Goal: Check status: Check status

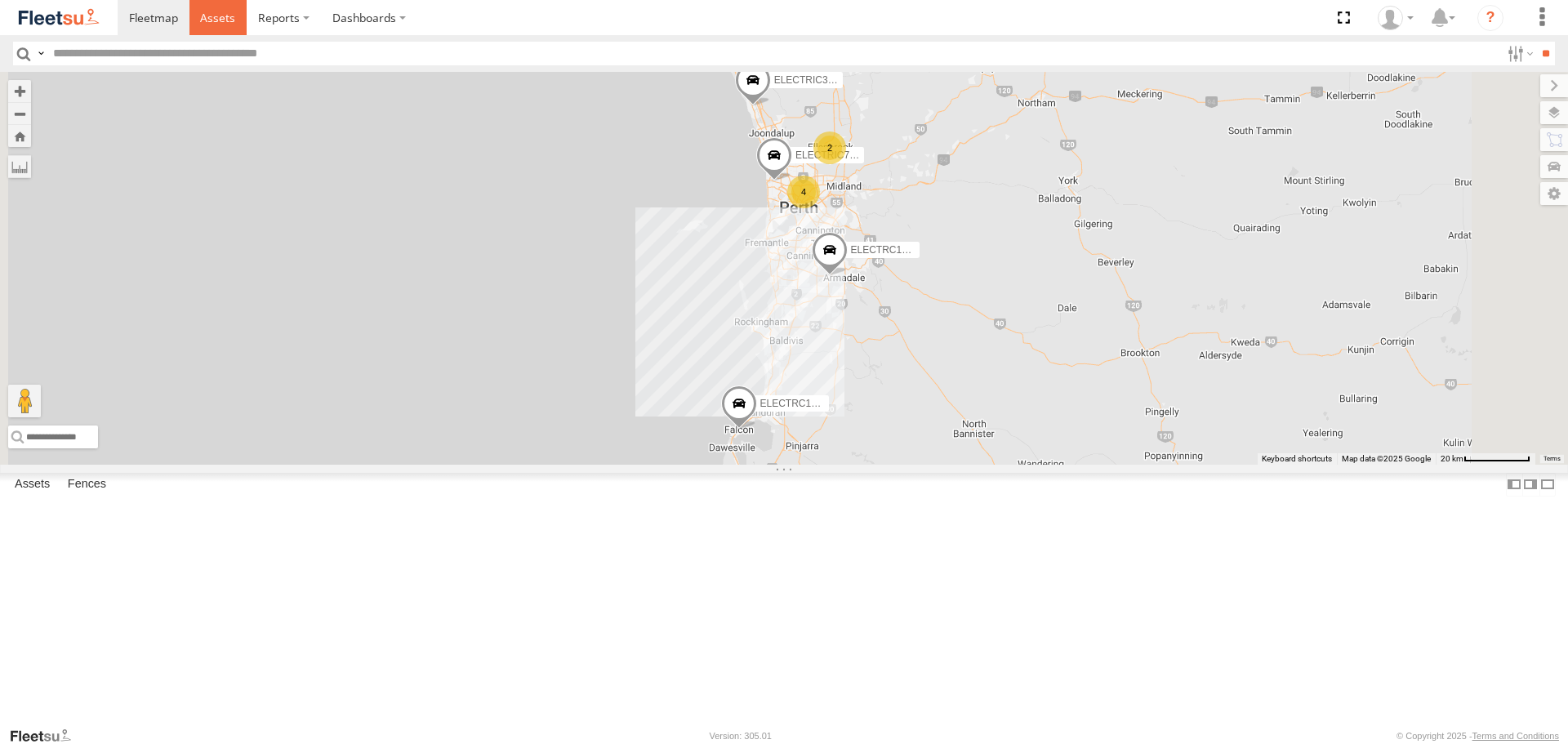
click at [212, 33] on link at bounding box center [218, 17] width 58 height 36
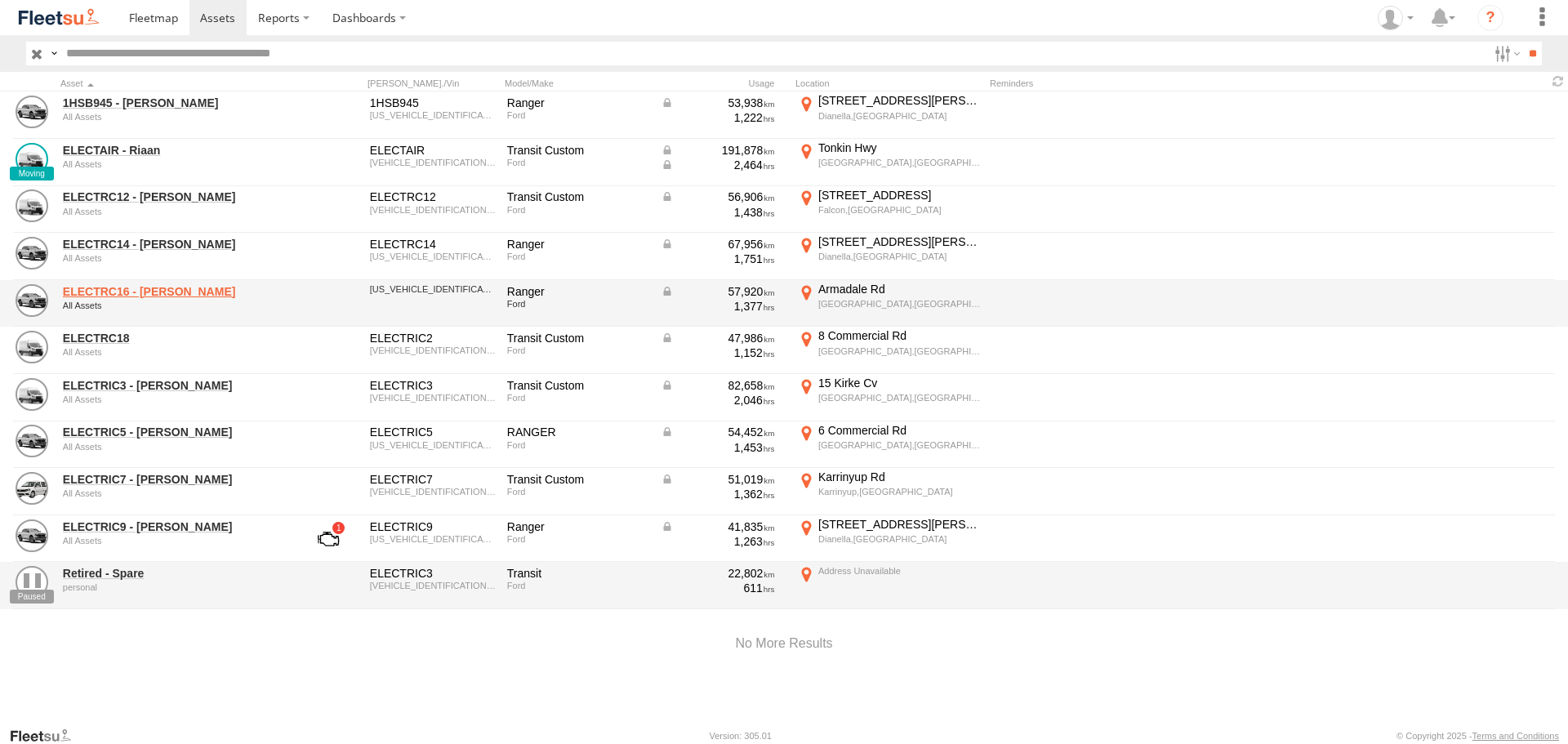
click at [148, 296] on link "ELECTRC16 - [PERSON_NAME]" at bounding box center [174, 291] width 224 height 15
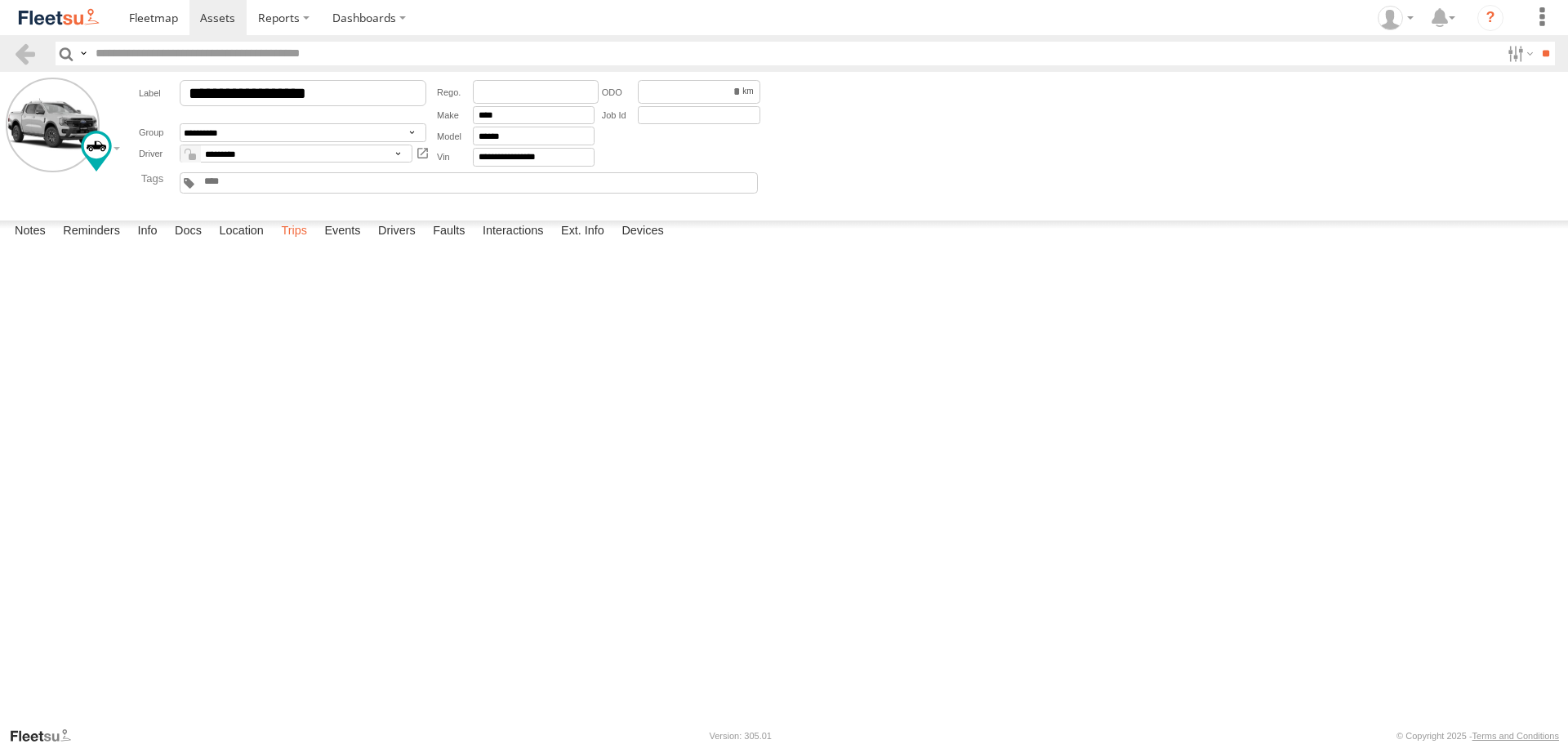
click at [296, 244] on label "Trips" at bounding box center [293, 232] width 42 height 23
click at [44, 24] on img at bounding box center [59, 17] width 85 height 22
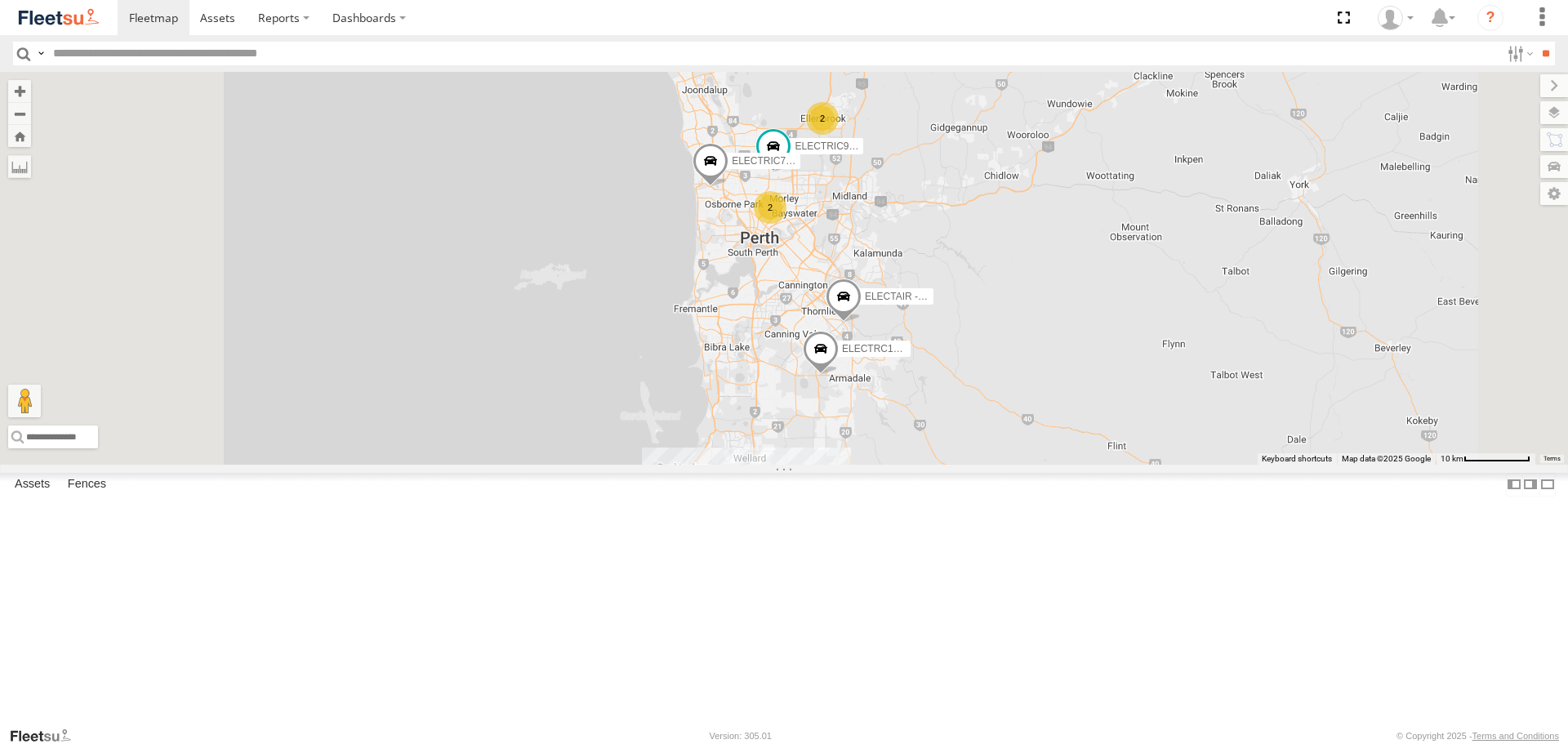
drag, startPoint x: 1009, startPoint y: 309, endPoint x: 1074, endPoint y: 373, distance: 91.2
click at [1074, 373] on div "ELECTRIC7 - John ELECTRIC3 - Leo ELECTRC16 - Johnny ELECTRC12 - Harry ELECTAIR …" at bounding box center [784, 268] width 1568 height 392
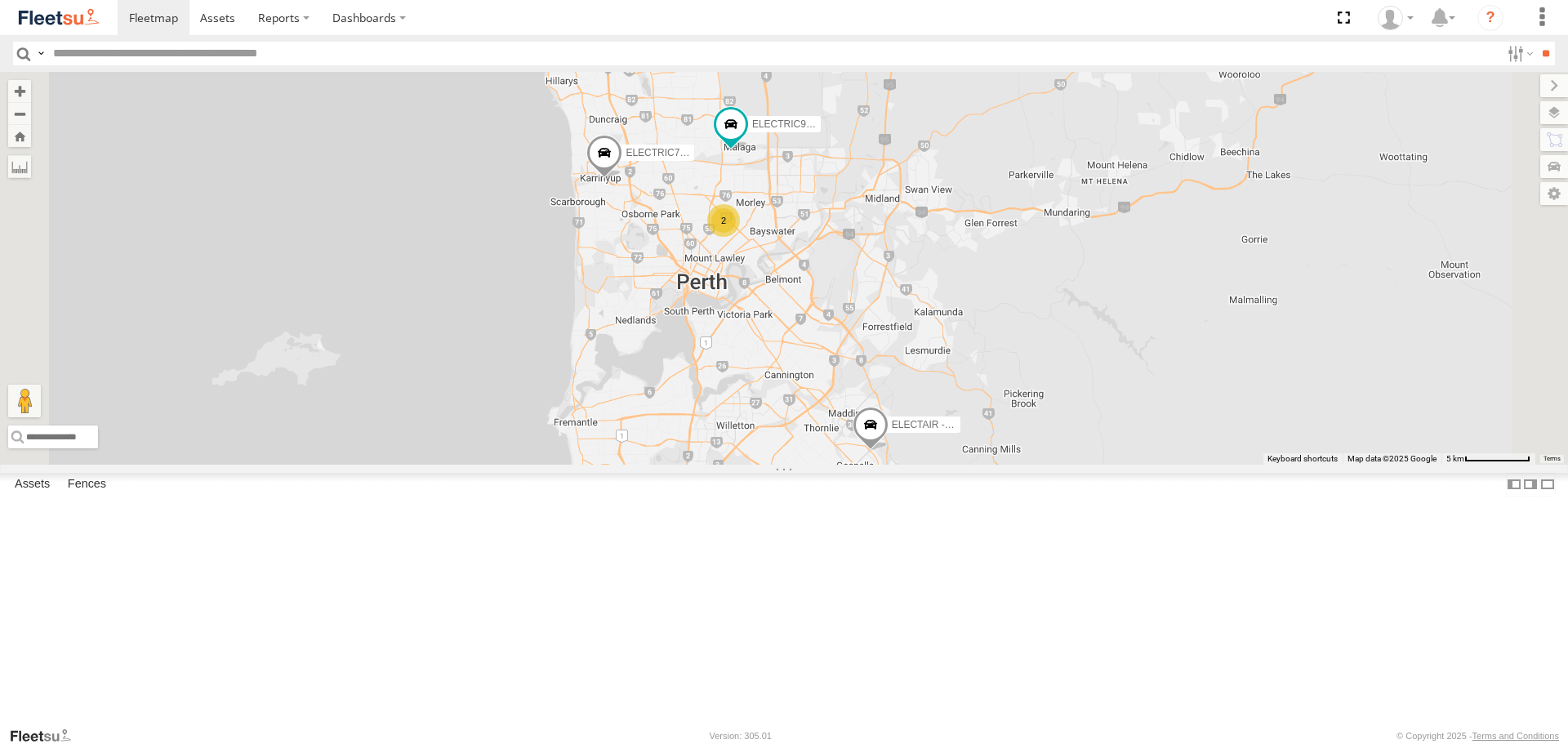
drag, startPoint x: 1177, startPoint y: 317, endPoint x: 1176, endPoint y: 334, distance: 17.0
click at [1176, 334] on div "ELECTRIC7 - John ELECTRIC3 - Leo ELECTRC16 - Johnny ELECTRC12 - Harry ELECTAIR …" at bounding box center [784, 268] width 1568 height 392
click at [843, 556] on span at bounding box center [825, 533] width 36 height 44
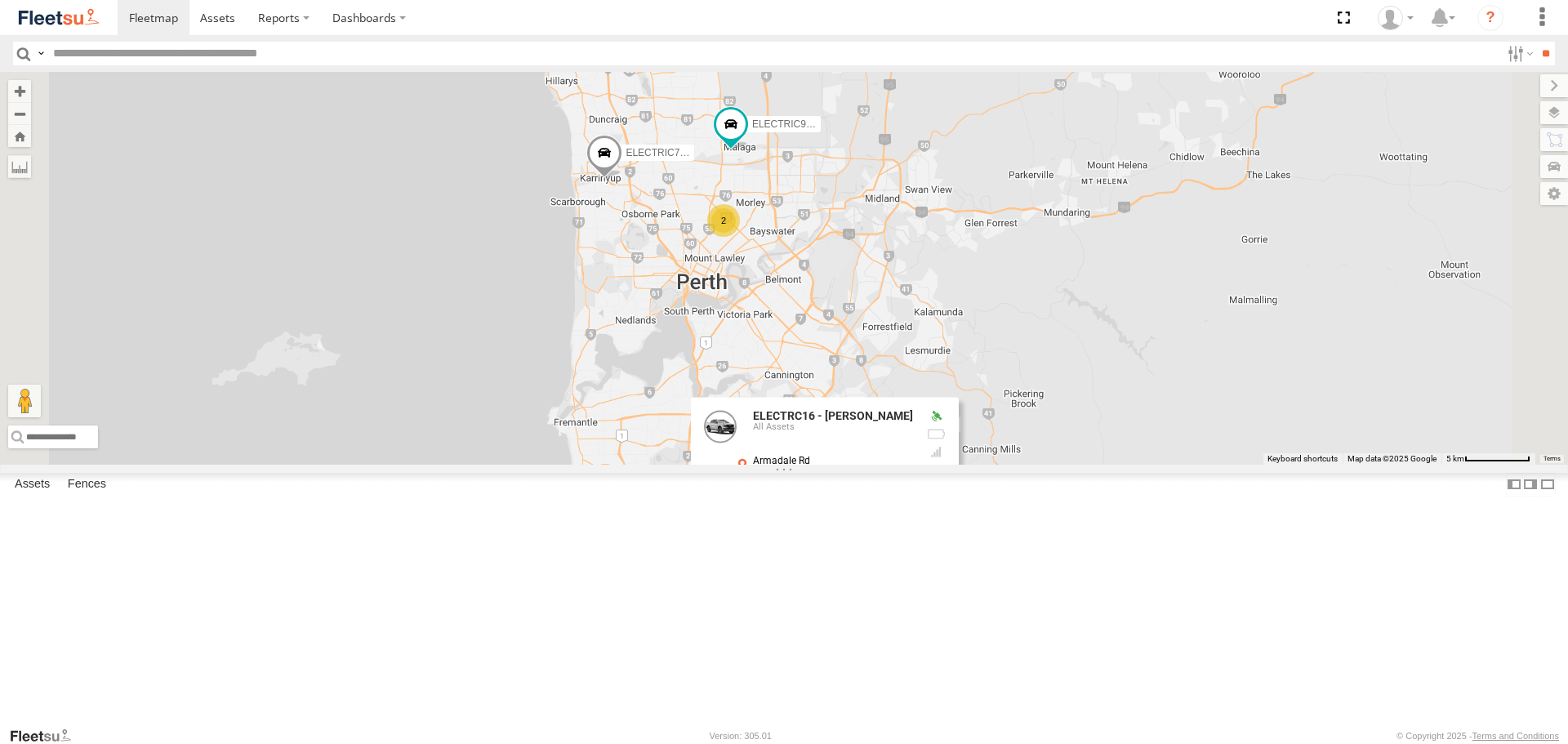
click at [1281, 464] on div "ELECTRIC7 - John ELECTRIC3 - Leo ELECTRC16 - Johnny ELECTRC12 - Harry ELECTAIR …" at bounding box center [784, 268] width 1568 height 392
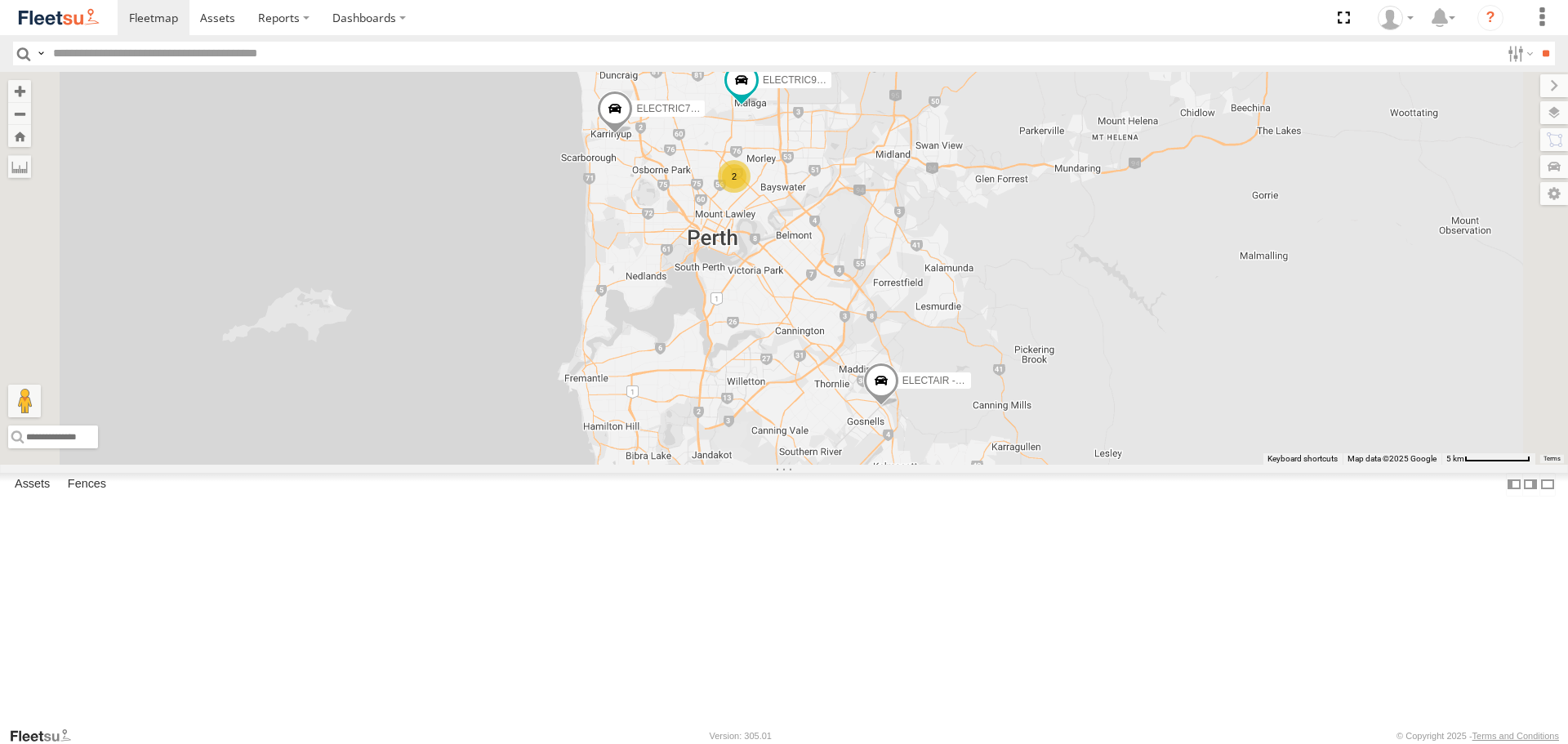
drag, startPoint x: 1279, startPoint y: 557, endPoint x: 1290, endPoint y: 512, distance: 46.3
click at [1290, 464] on div "ELECTRIC7 - John ELECTRIC3 - Leo ELECTRC16 - Johnny ELECTRC12 - Harry ELECTAIR …" at bounding box center [784, 268] width 1568 height 392
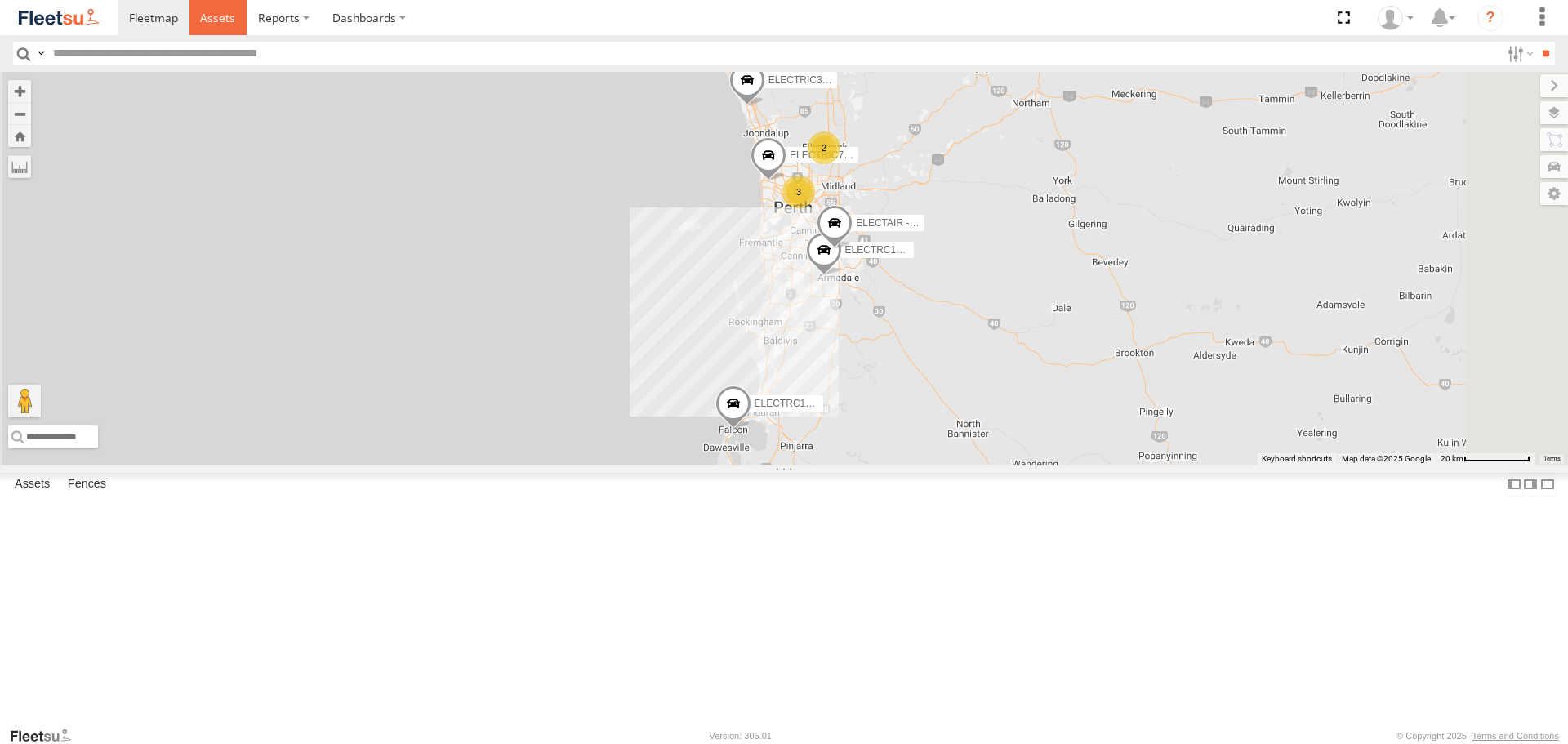
click at [201, 20] on span at bounding box center [217, 17] width 36 height 16
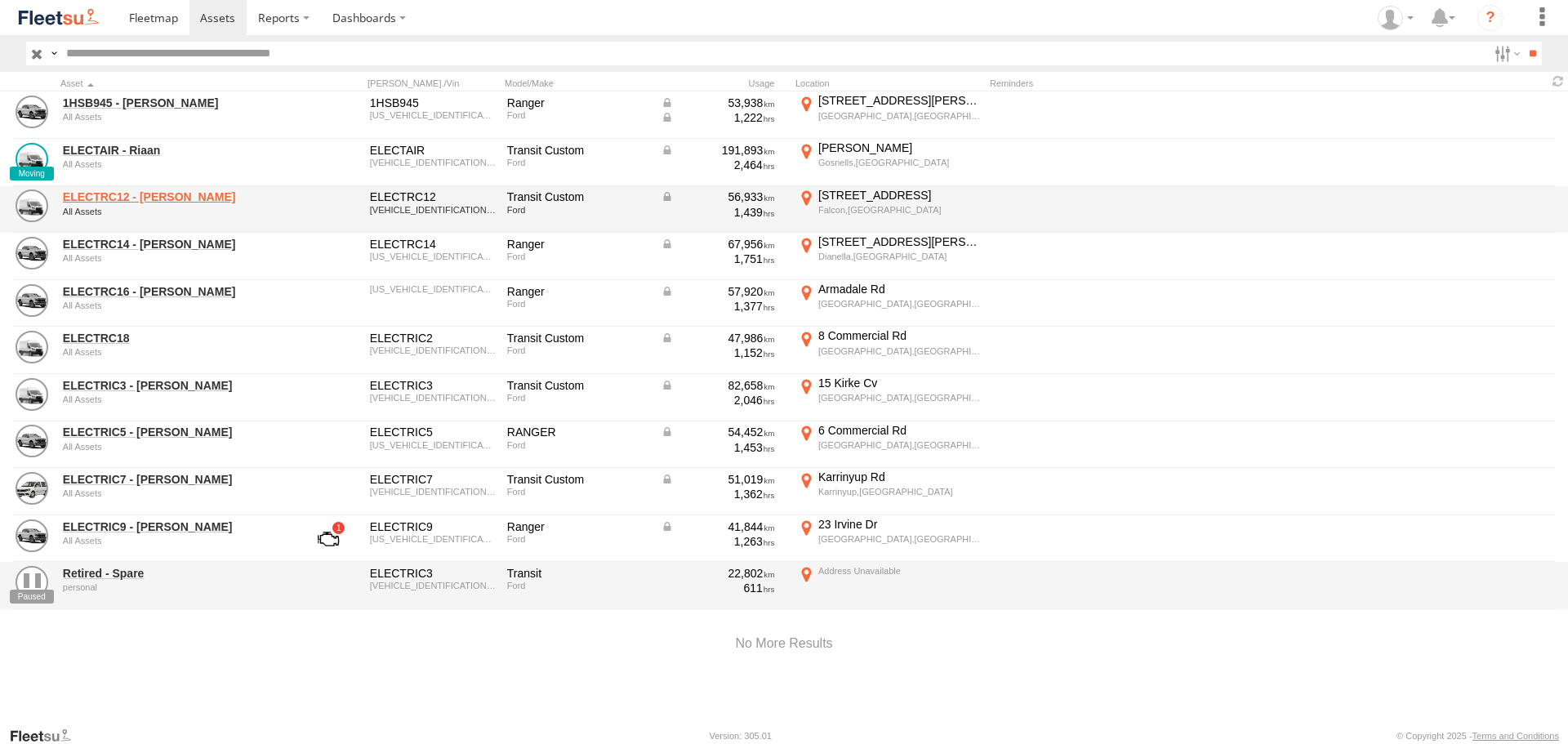
click at [137, 196] on link "ELECTRC12 - Harry" at bounding box center [174, 197] width 224 height 15
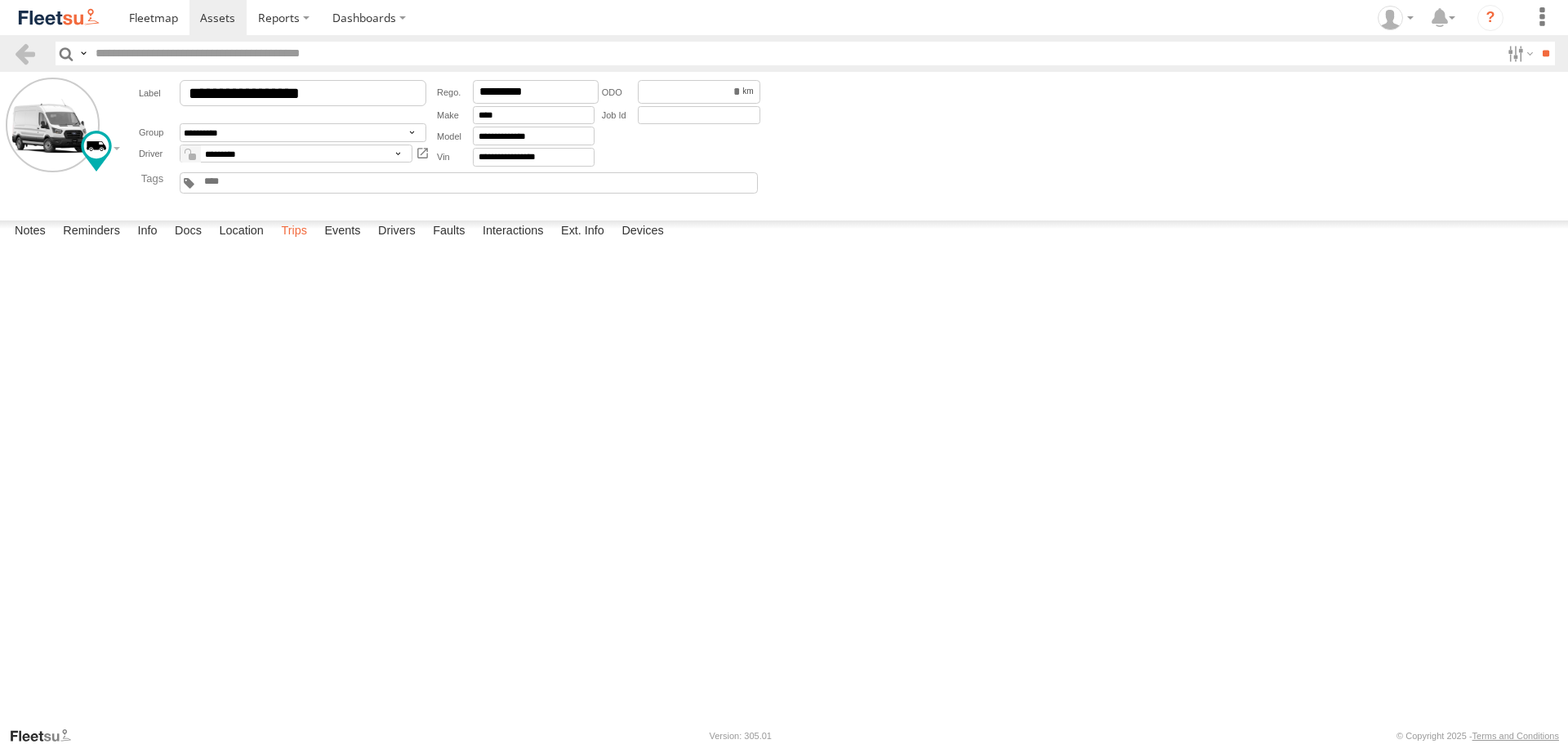
click at [311, 244] on label "Trips" at bounding box center [293, 232] width 42 height 23
